Goal: Task Accomplishment & Management: Use online tool/utility

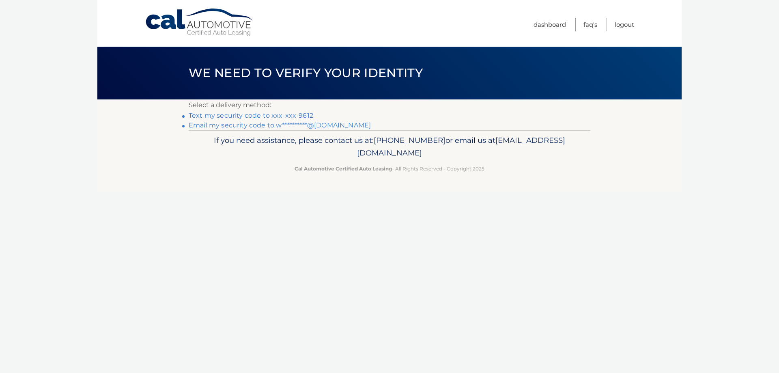
click at [282, 116] on link "Text my security code to xxx-xxx-9612" at bounding box center [251, 116] width 125 height 8
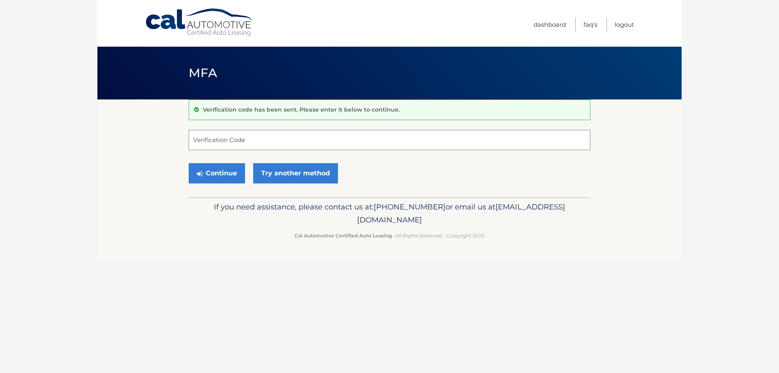
click at [272, 138] on input "Verification Code" at bounding box center [390, 140] width 402 height 20
type input "627355"
click at [189, 163] on button "Continue" at bounding box center [217, 173] width 56 height 20
click at [219, 171] on button "Continue" at bounding box center [217, 173] width 56 height 20
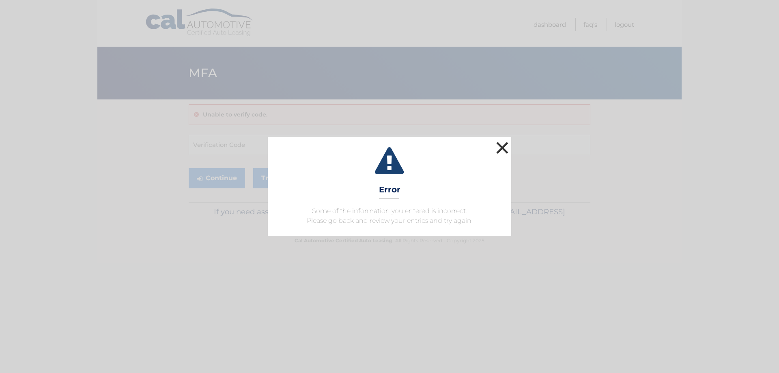
click at [506, 144] on button "×" at bounding box center [502, 148] width 16 height 16
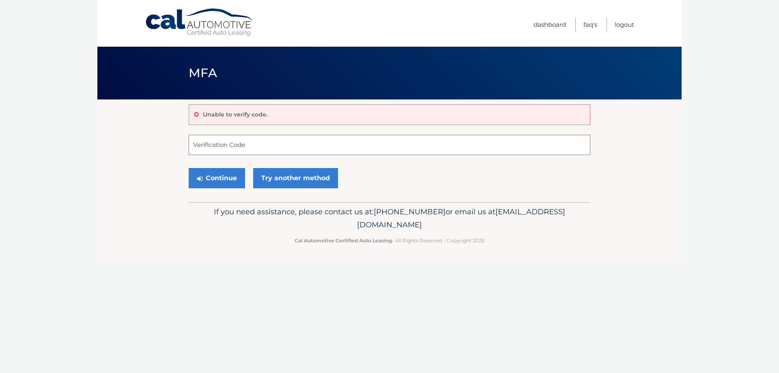
click at [244, 151] on input "Verification Code" at bounding box center [390, 145] width 402 height 20
click at [282, 171] on link "Try another method" at bounding box center [295, 178] width 85 height 20
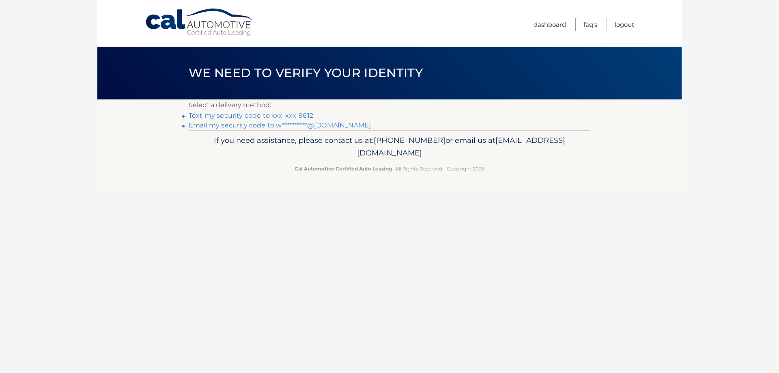
click at [266, 116] on link "Text my security code to xxx-xxx-9612" at bounding box center [251, 116] width 125 height 8
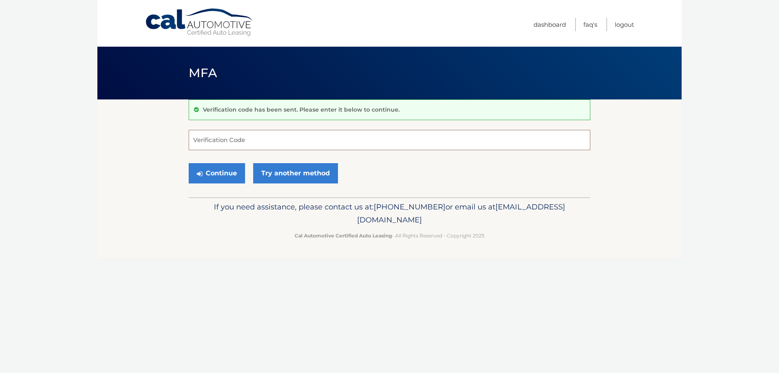
click at [251, 142] on input "Verification Code" at bounding box center [390, 140] width 402 height 20
type input "567959"
click at [233, 166] on button "Continue" at bounding box center [217, 173] width 56 height 20
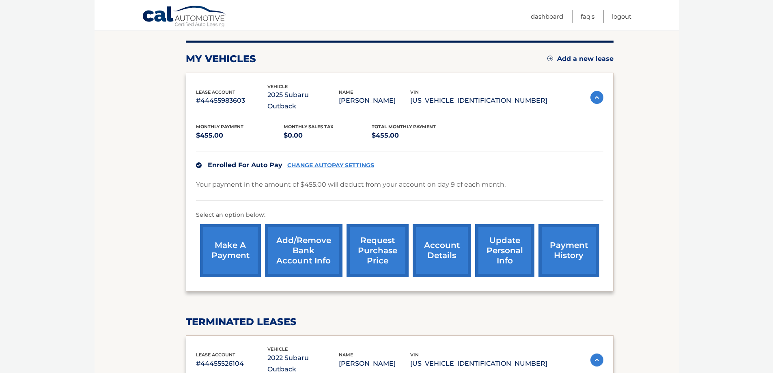
scroll to position [81, 0]
